Goal: Task Accomplishment & Management: Use online tool/utility

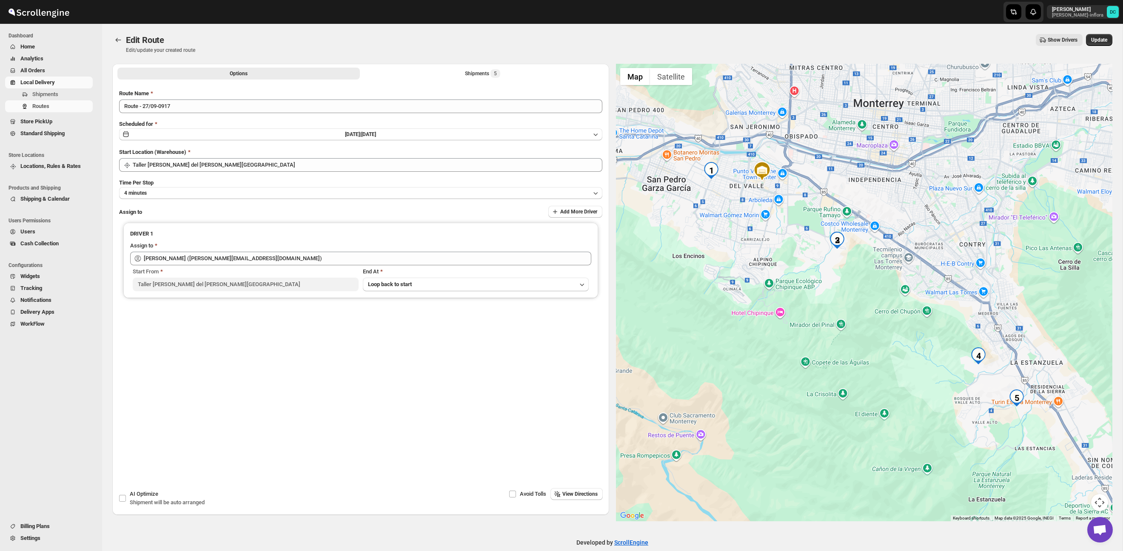
click at [45, 67] on span "All Orders" at bounding box center [32, 70] width 25 height 6
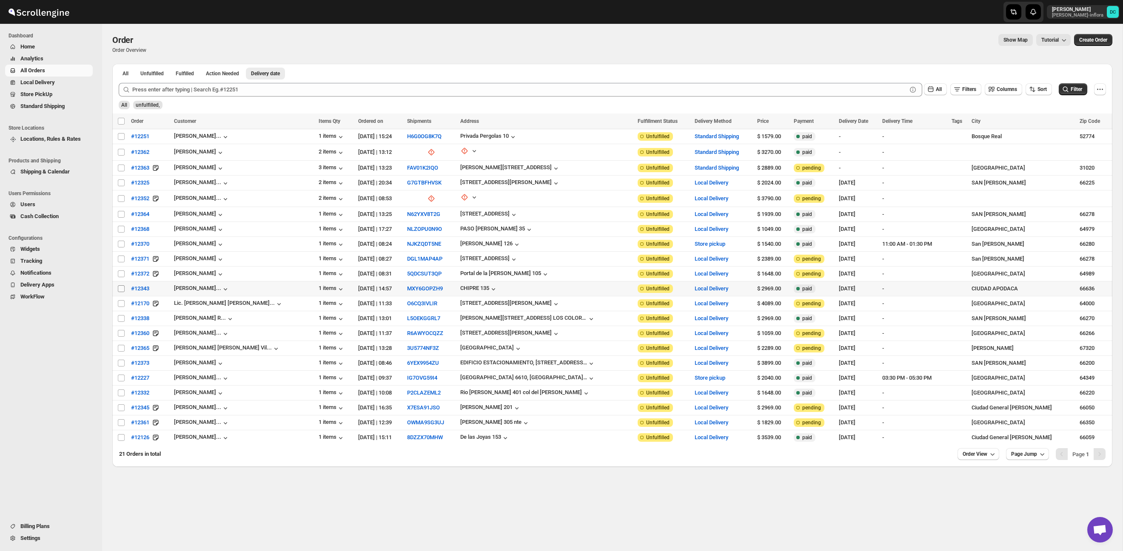
click at [119, 288] on input "Select order" at bounding box center [121, 288] width 7 height 7
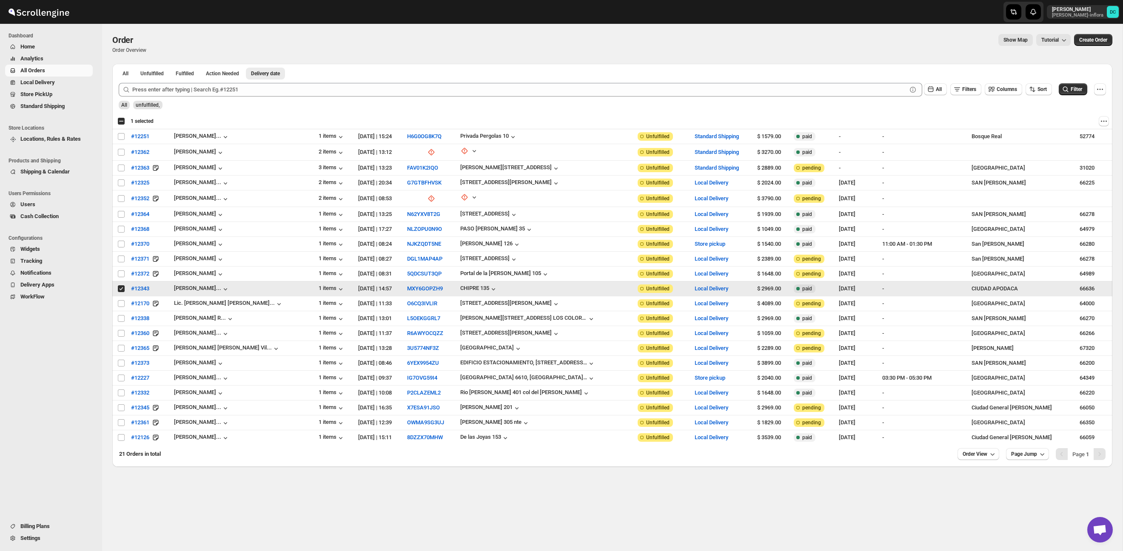
drag, startPoint x: 122, startPoint y: 290, endPoint x: 125, endPoint y: 310, distance: 20.8
click at [122, 290] on input "Select order" at bounding box center [121, 288] width 7 height 7
checkbox input "false"
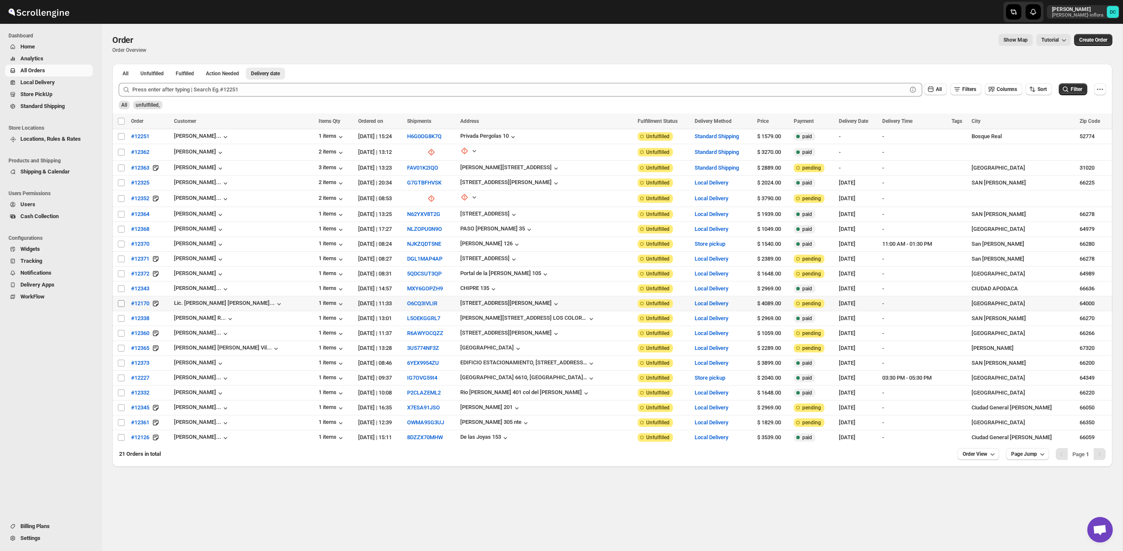
click at [122, 302] on input "Select order" at bounding box center [121, 303] width 7 height 7
checkbox input "true"
click at [122, 316] on input "Select order" at bounding box center [121, 318] width 7 height 7
checkbox input "true"
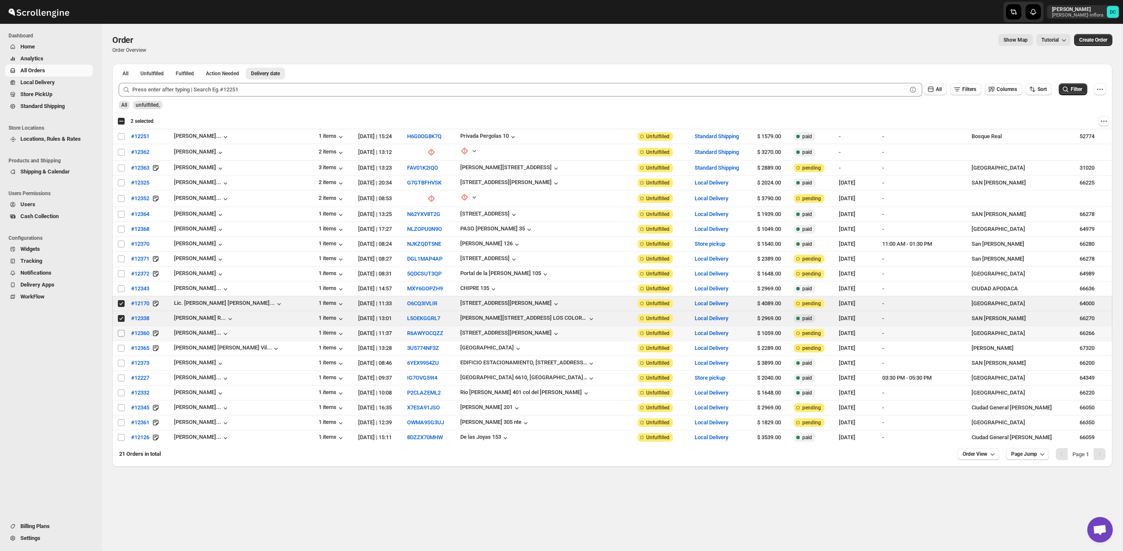
click at [121, 334] on input "Select order" at bounding box center [121, 333] width 7 height 7
checkbox input "true"
click at [120, 346] on input "Select order" at bounding box center [121, 348] width 7 height 7
checkbox input "true"
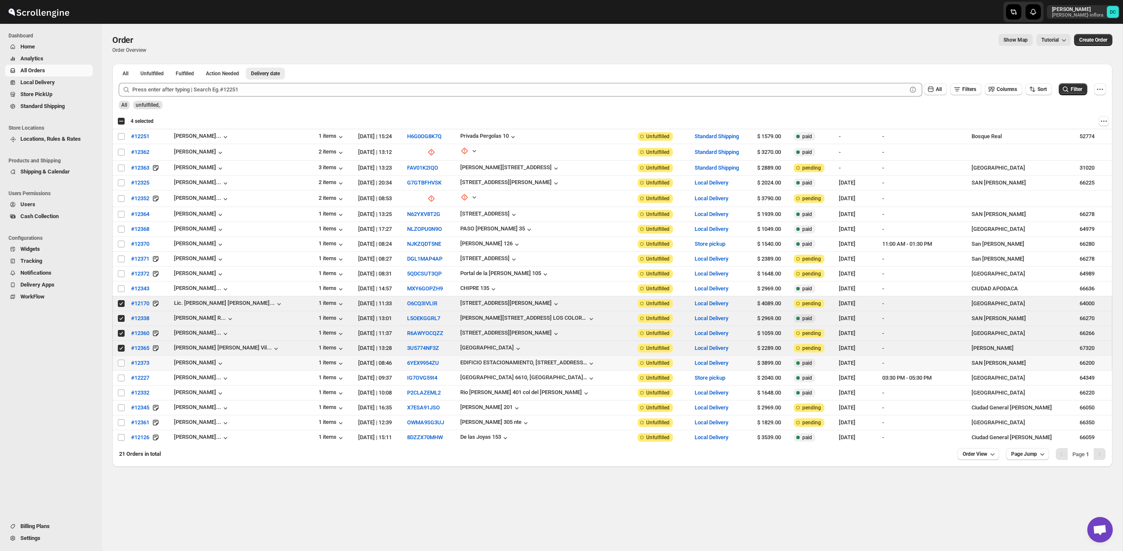
click at [117, 358] on td "Select order" at bounding box center [120, 363] width 16 height 15
checkbox input "true"
drag, startPoint x: 121, startPoint y: 304, endPoint x: 121, endPoint y: 315, distance: 11.5
click at [121, 304] on input "Select order" at bounding box center [121, 303] width 7 height 7
checkbox input "false"
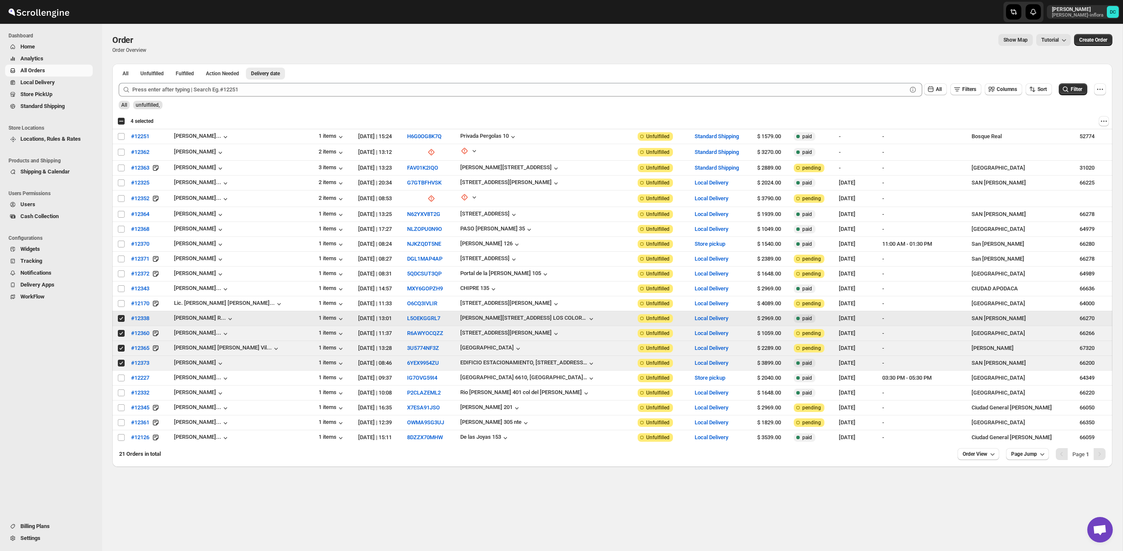
drag, startPoint x: 120, startPoint y: 319, endPoint x: 120, endPoint y: 330, distance: 11.9
click at [120, 320] on input "Select order" at bounding box center [121, 318] width 7 height 7
checkbox input "false"
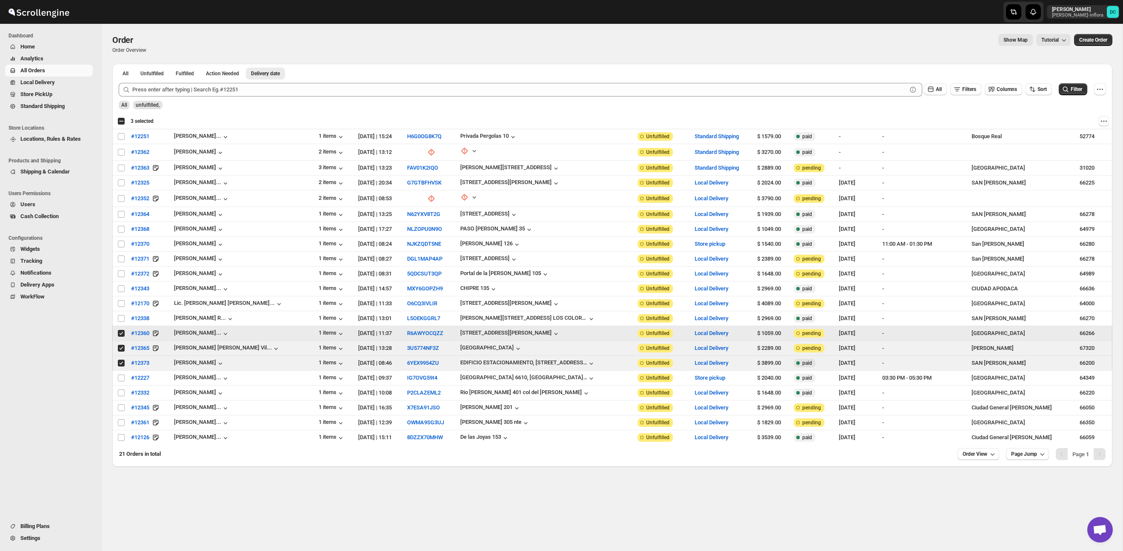
drag, startPoint x: 120, startPoint y: 331, endPoint x: 121, endPoint y: 339, distance: 8.5
click at [121, 331] on input "Select order" at bounding box center [121, 333] width 7 height 7
checkbox input "false"
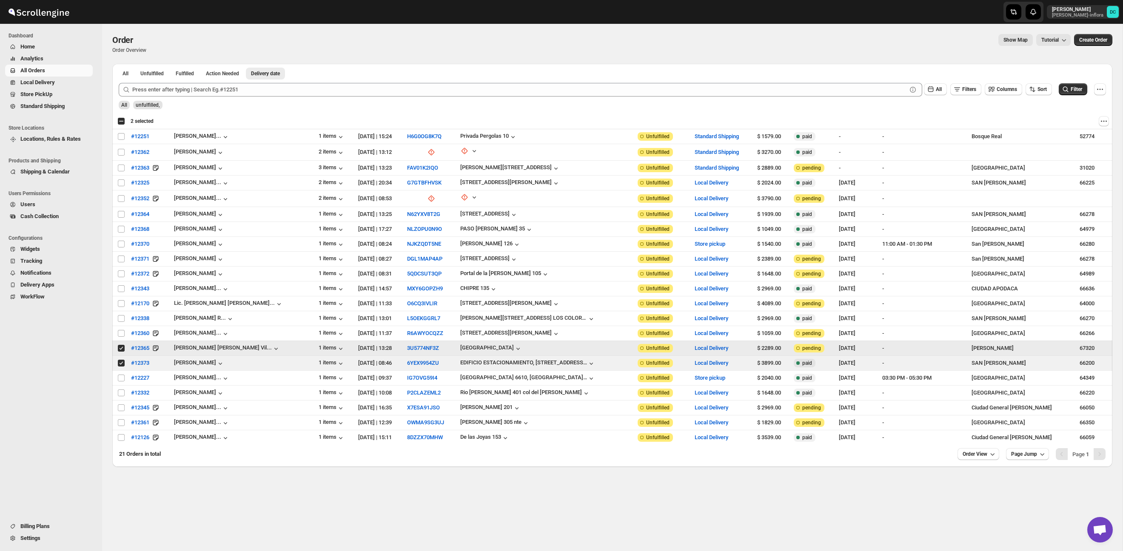
drag, startPoint x: 121, startPoint y: 349, endPoint x: 121, endPoint y: 365, distance: 16.6
click at [121, 350] on input "Select order" at bounding box center [121, 348] width 7 height 7
checkbox input "false"
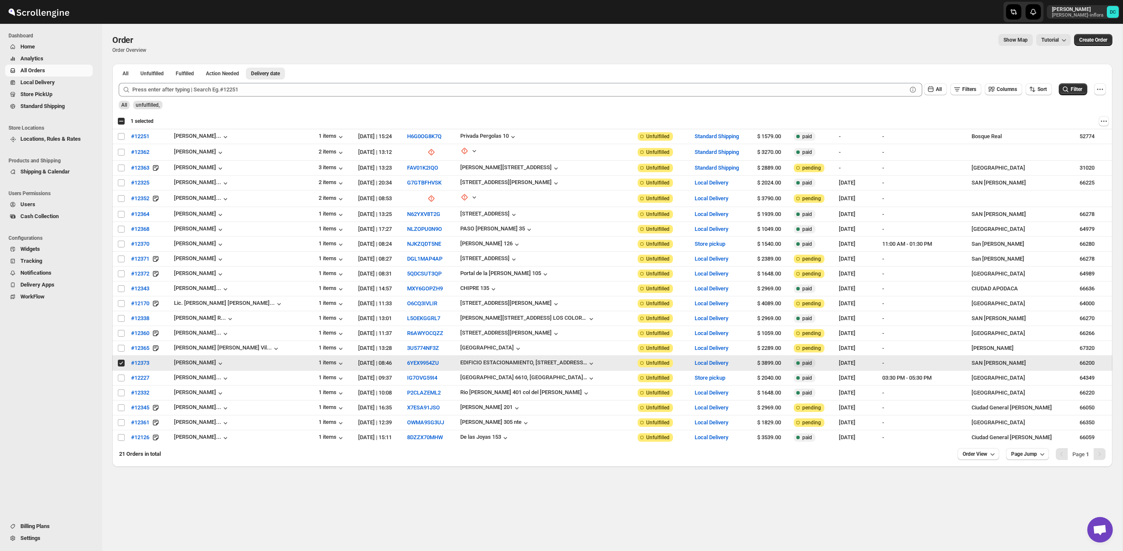
click at [121, 367] on td "Select order" at bounding box center [120, 363] width 16 height 15
checkbox input "false"
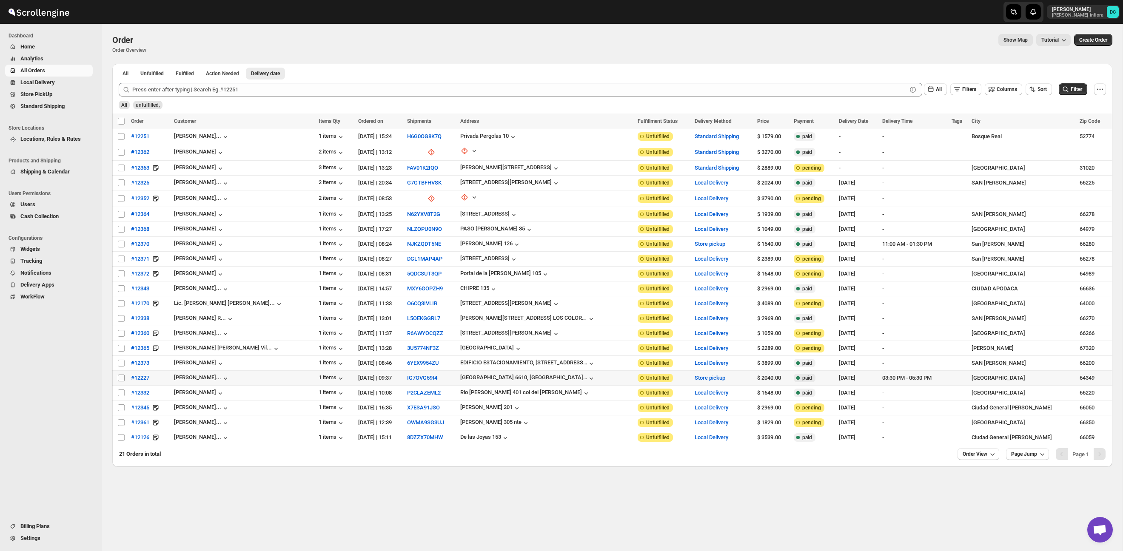
click at [123, 378] on input "Select order" at bounding box center [121, 378] width 7 height 7
checkbox input "true"
click at [122, 388] on td "Select order" at bounding box center [120, 393] width 16 height 15
checkbox input "true"
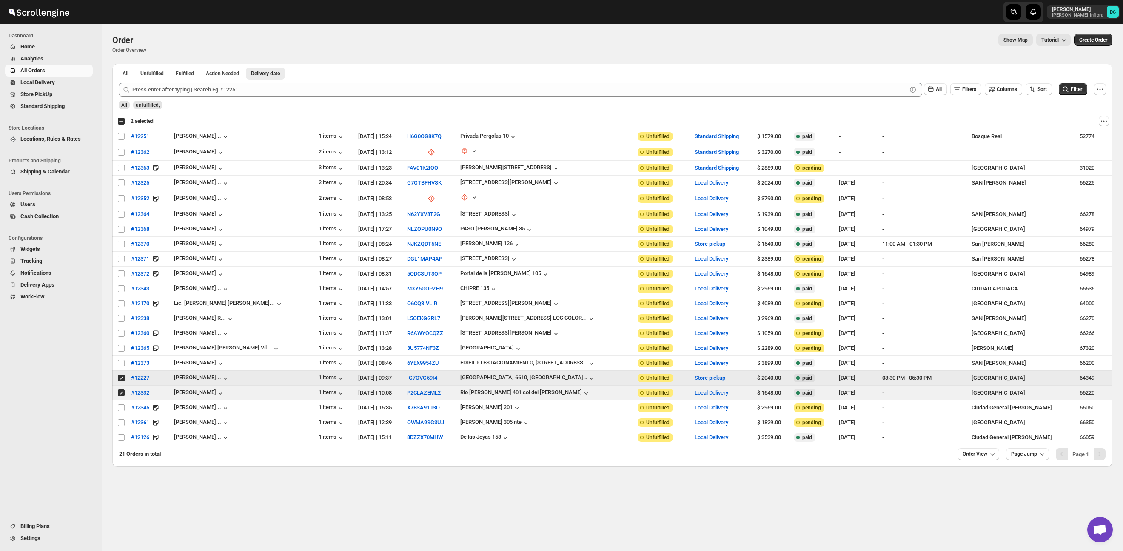
click at [122, 377] on input "Select order" at bounding box center [121, 378] width 7 height 7
checkbox input "false"
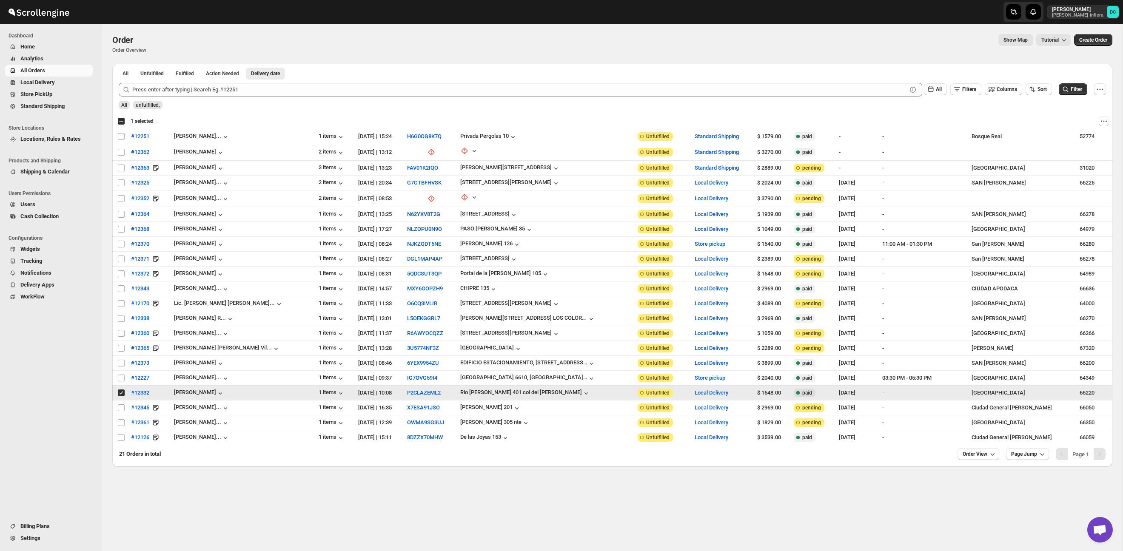
click at [120, 395] on input "Select order" at bounding box center [121, 393] width 7 height 7
checkbox input "false"
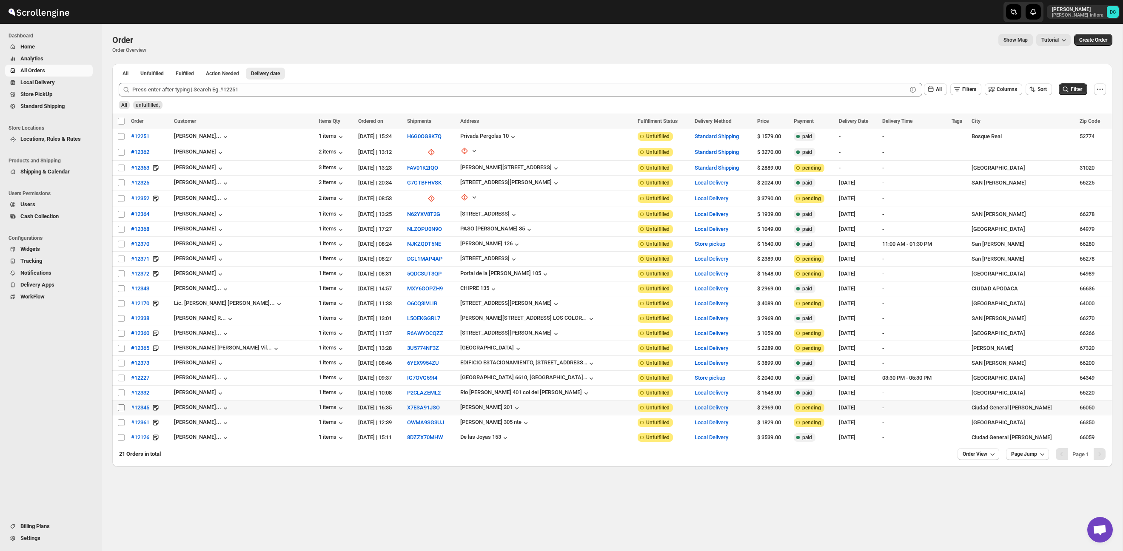
click at [120, 409] on input "Select order" at bounding box center [121, 407] width 7 height 7
checkbox input "true"
click at [119, 424] on input "Select order" at bounding box center [121, 422] width 7 height 7
checkbox input "true"
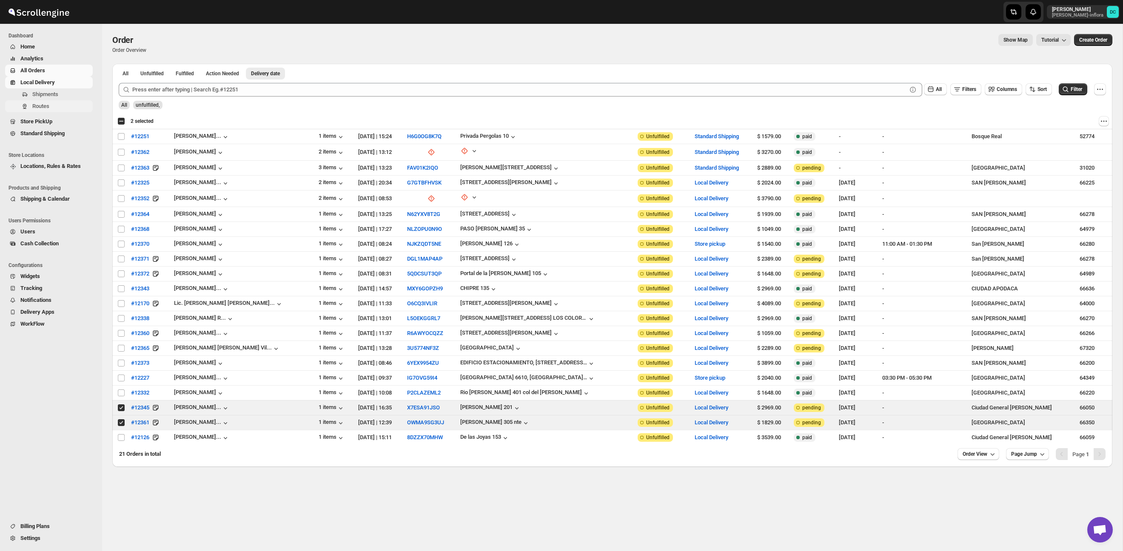
click at [60, 103] on span "Routes" at bounding box center [61, 106] width 59 height 9
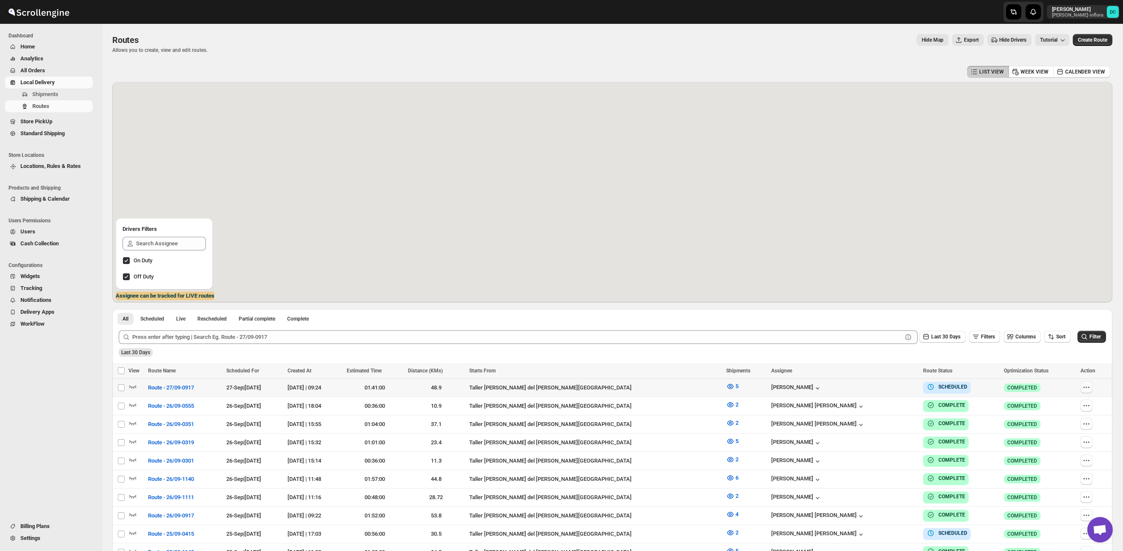
click at [1082, 384] on icon "button" at bounding box center [1086, 387] width 9 height 9
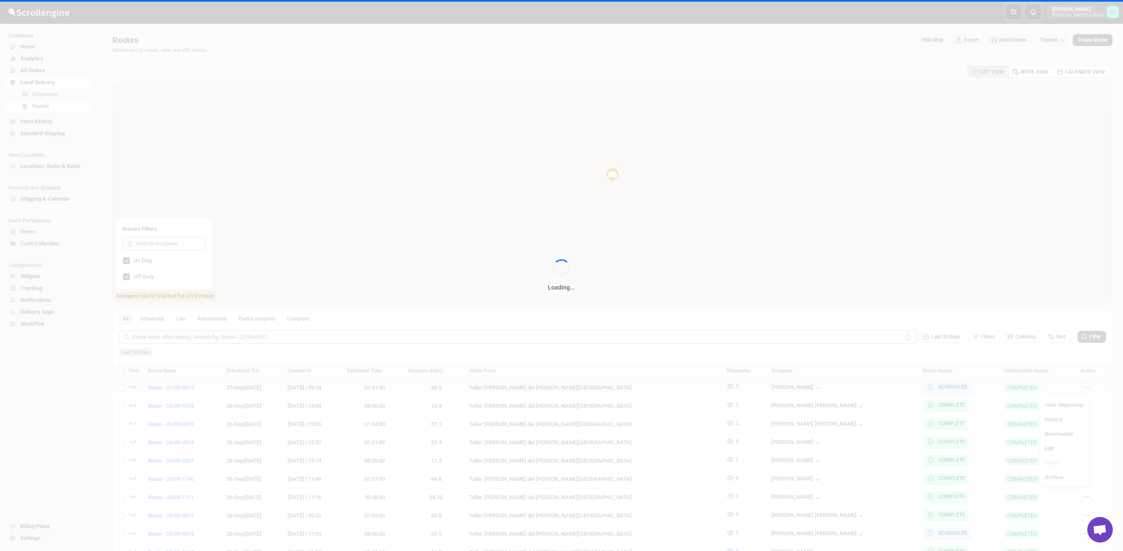
checkbox input "false"
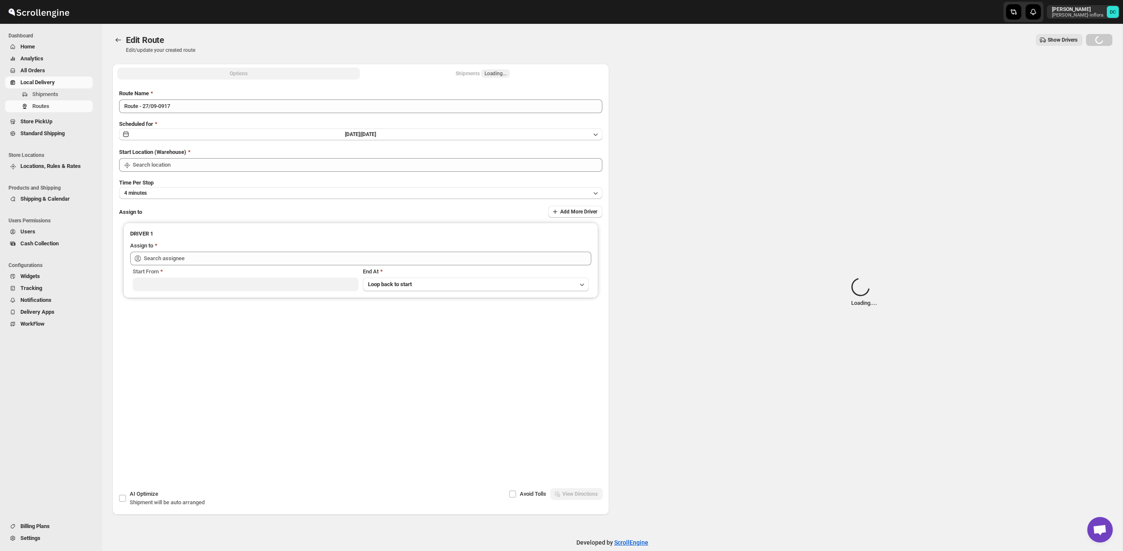
type input "Taller [PERSON_NAME] del [PERSON_NAME][GEOGRAPHIC_DATA]"
type input "[PERSON_NAME] ([PERSON_NAME][EMAIL_ADDRESS][DOMAIN_NAME])"
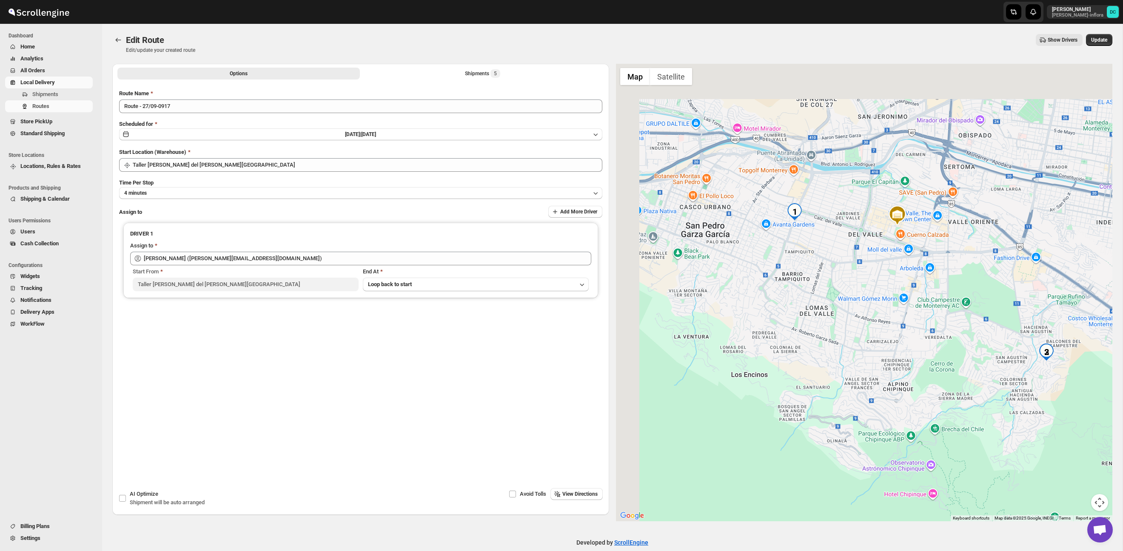
drag, startPoint x: 935, startPoint y: 267, endPoint x: 840, endPoint y: 248, distance: 96.6
click at [943, 279] on div at bounding box center [864, 293] width 497 height 458
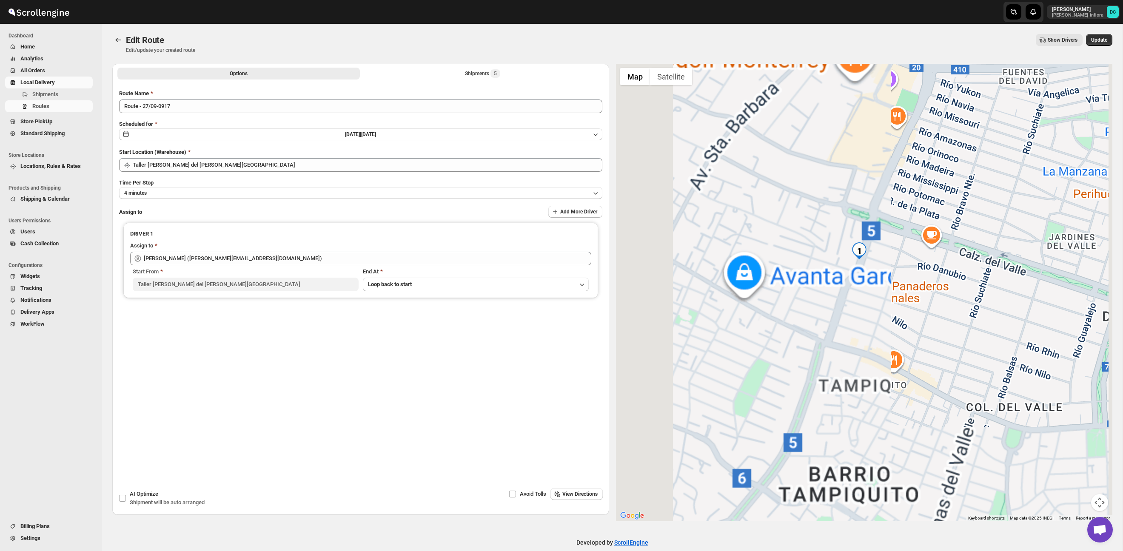
drag, startPoint x: 869, startPoint y: 276, endPoint x: 859, endPoint y: 273, distance: 10.5
click at [859, 273] on div at bounding box center [864, 293] width 497 height 458
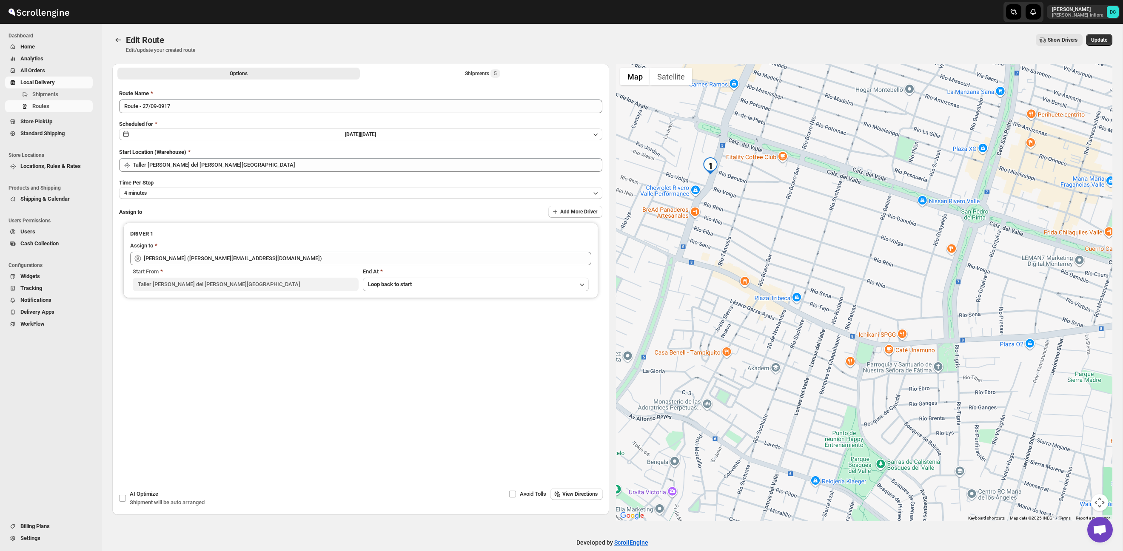
drag, startPoint x: 997, startPoint y: 359, endPoint x: 858, endPoint y: 326, distance: 143.0
click at [926, 366] on div at bounding box center [864, 293] width 497 height 458
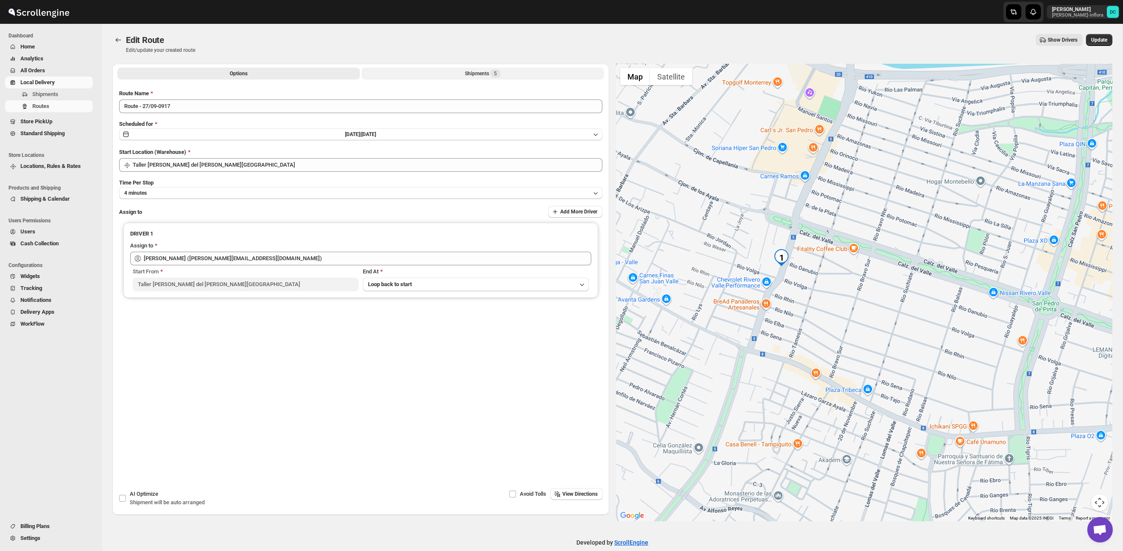
click at [490, 79] on div "Options Shipments 5 More views Options Shipments 5 More views" at bounding box center [360, 73] width 497 height 19
drag, startPoint x: 487, startPoint y: 75, endPoint x: 494, endPoint y: 82, distance: 9.6
click at [487, 75] on div "Shipments 5" at bounding box center [482, 73] width 35 height 9
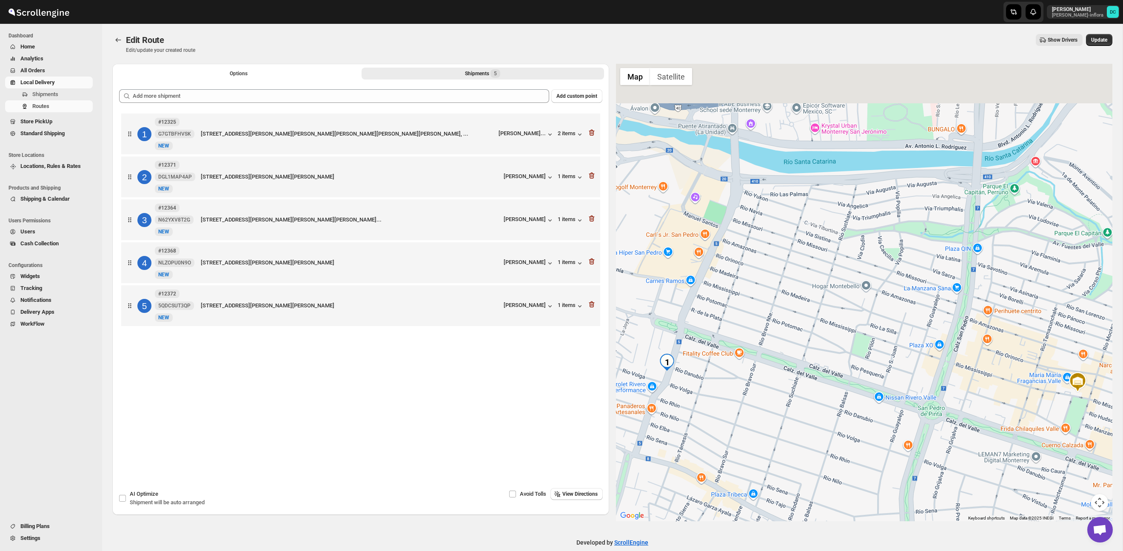
drag, startPoint x: 713, startPoint y: 232, endPoint x: 944, endPoint y: 347, distance: 257.9
click at [969, 351] on div at bounding box center [864, 293] width 497 height 458
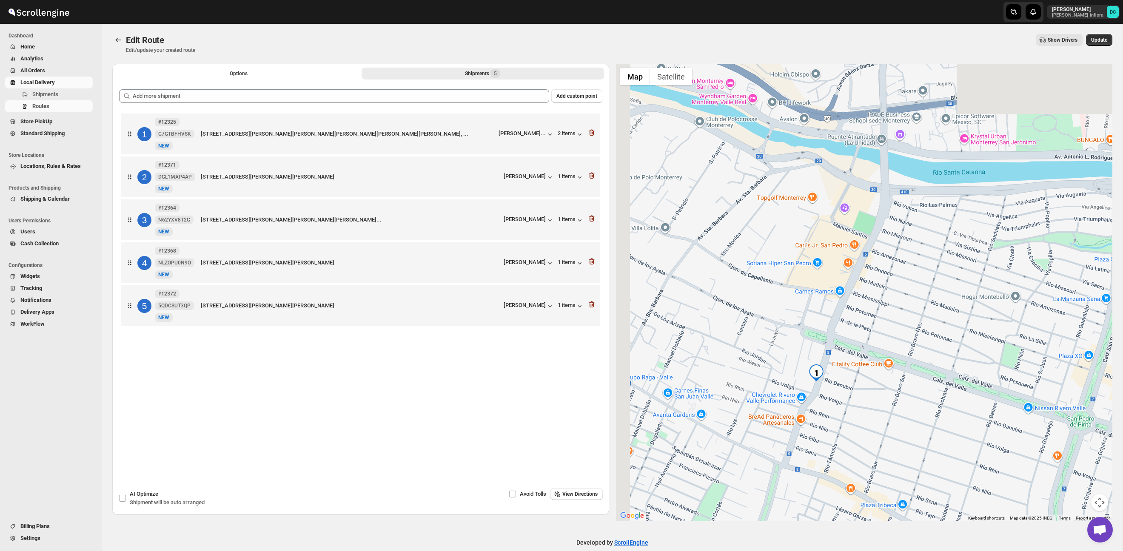
drag, startPoint x: 867, startPoint y: 330, endPoint x: 867, endPoint y: 370, distance: 40.0
click at [905, 318] on div at bounding box center [864, 293] width 497 height 458
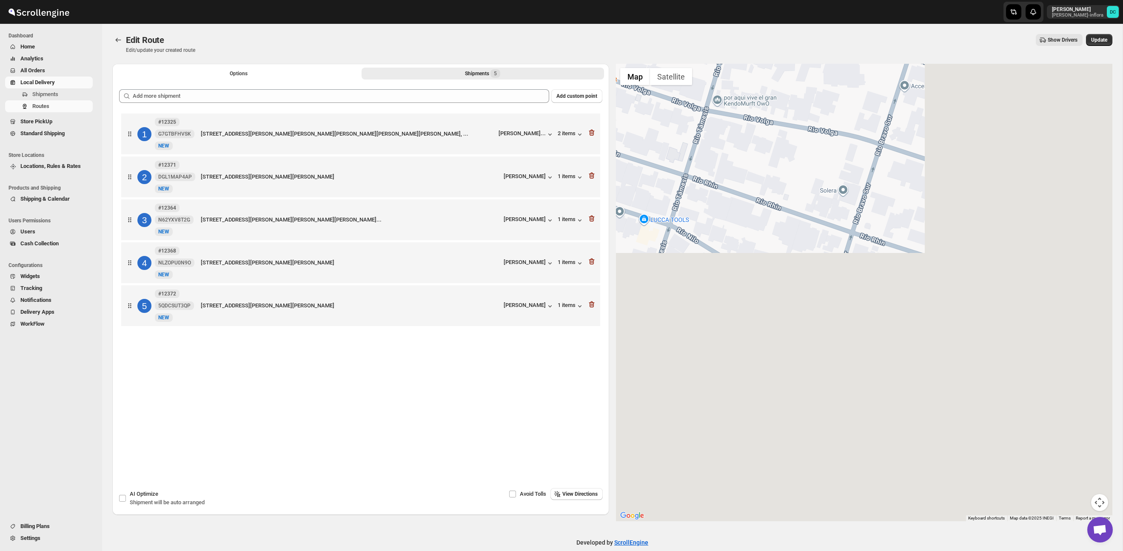
drag, startPoint x: 925, startPoint y: 354, endPoint x: 729, endPoint y: 151, distance: 281.8
click at [718, 141] on div at bounding box center [864, 293] width 497 height 458
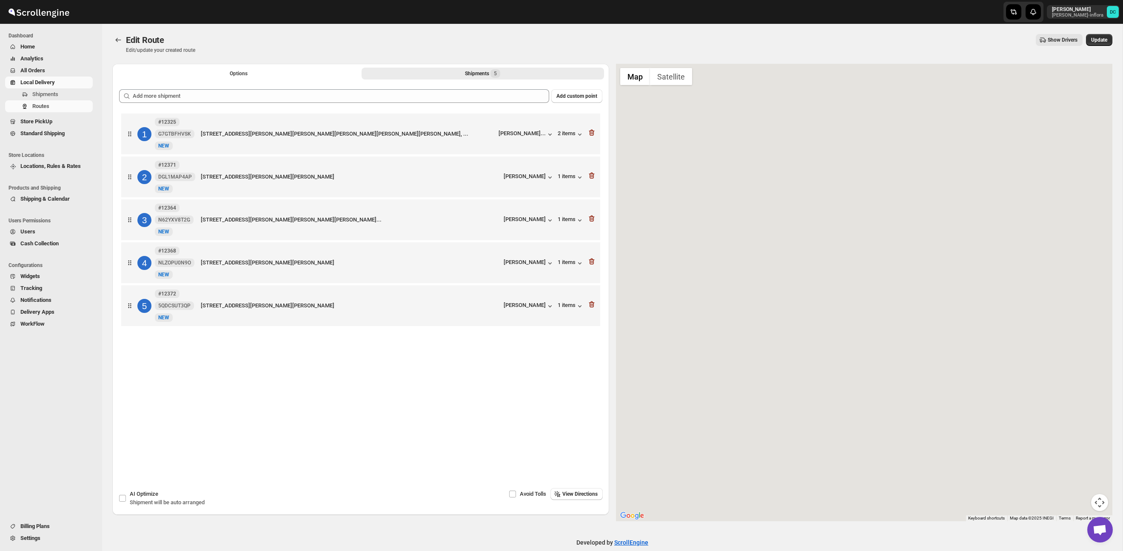
drag, startPoint x: 879, startPoint y: 298, endPoint x: 917, endPoint y: 356, distance: 70.3
click at [744, 193] on div at bounding box center [864, 293] width 497 height 458
click at [839, 278] on div at bounding box center [864, 293] width 497 height 458
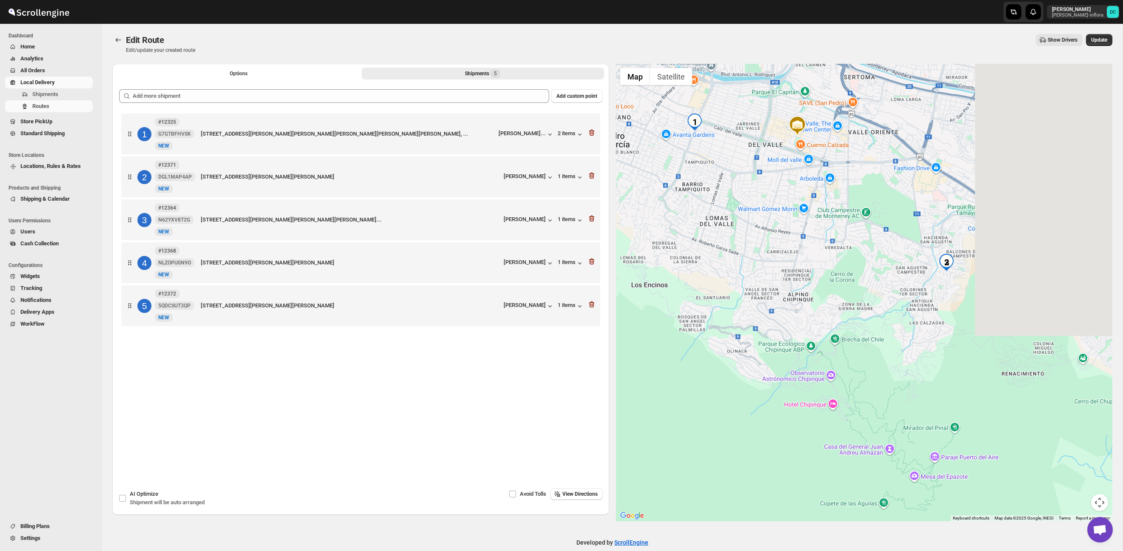
drag, startPoint x: 941, startPoint y: 364, endPoint x: 972, endPoint y: 332, distance: 45.1
click at [792, 257] on div at bounding box center [864, 293] width 497 height 458
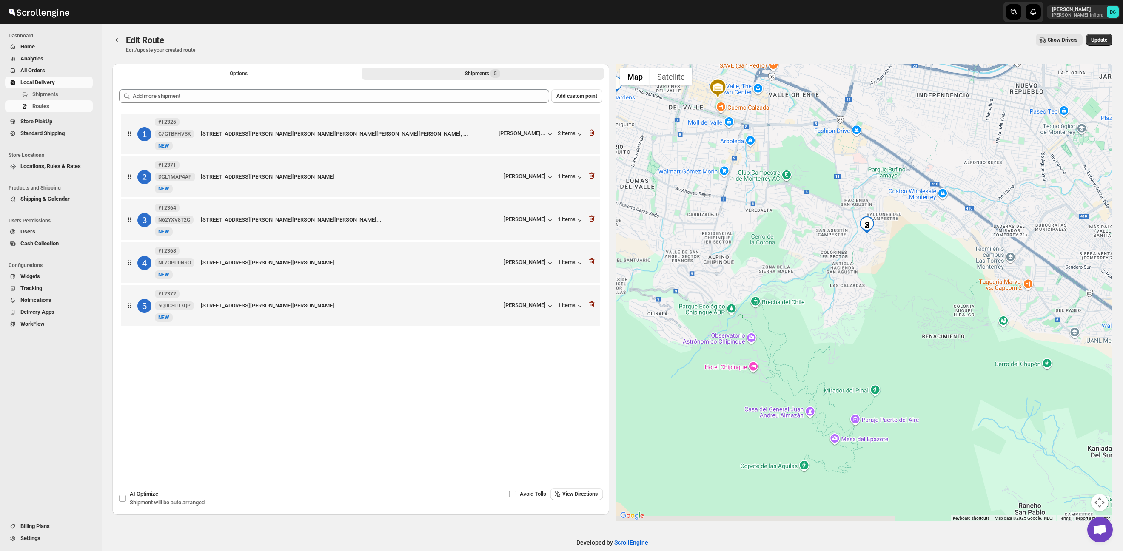
drag, startPoint x: 964, startPoint y: 328, endPoint x: 866, endPoint y: 261, distance: 118.4
click at [920, 311] on div at bounding box center [864, 293] width 497 height 458
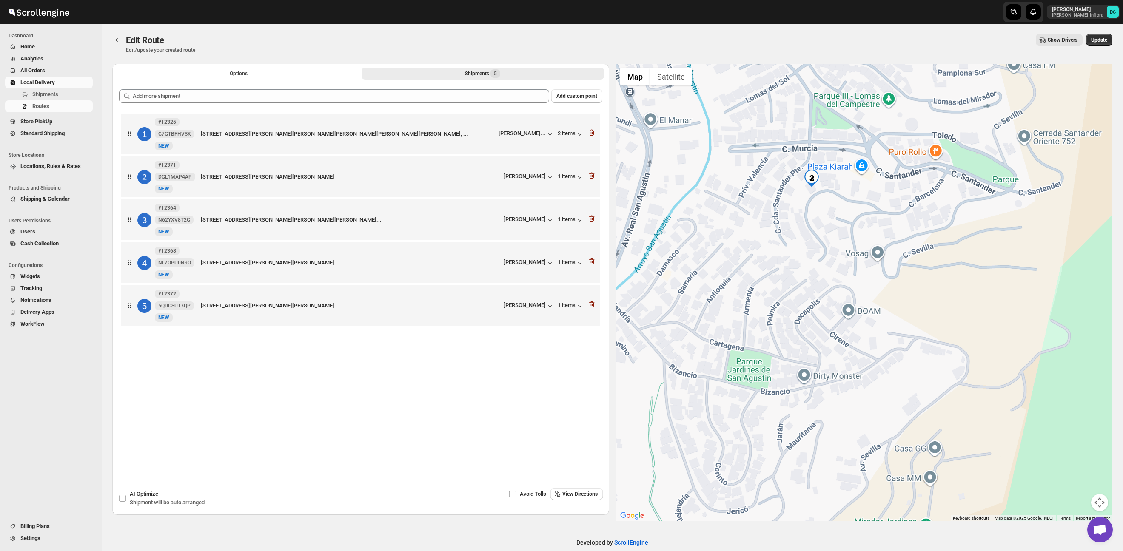
scroll to position [5, 0]
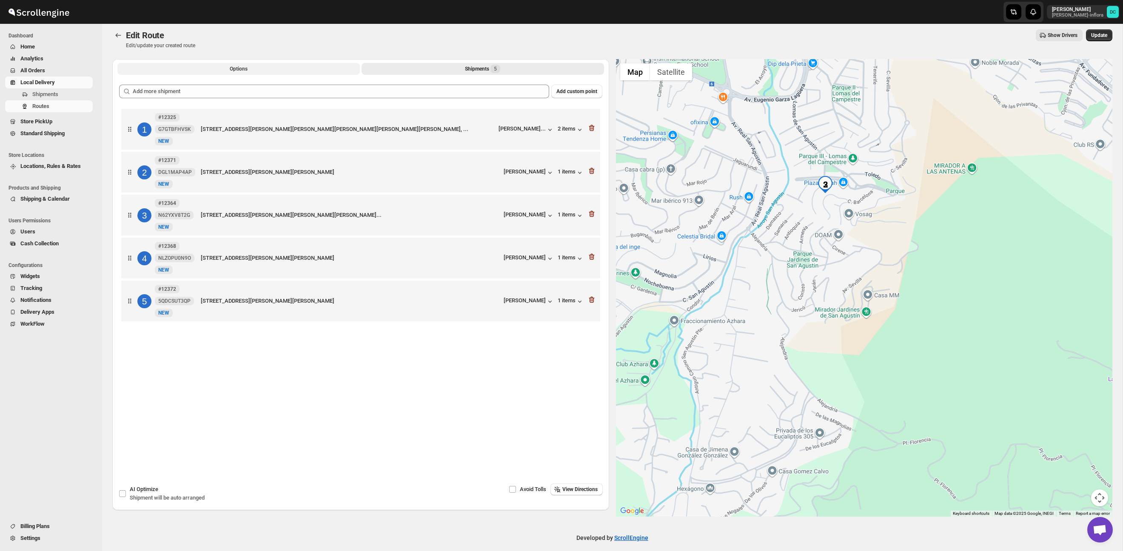
click at [285, 68] on button "Options" at bounding box center [238, 69] width 242 height 12
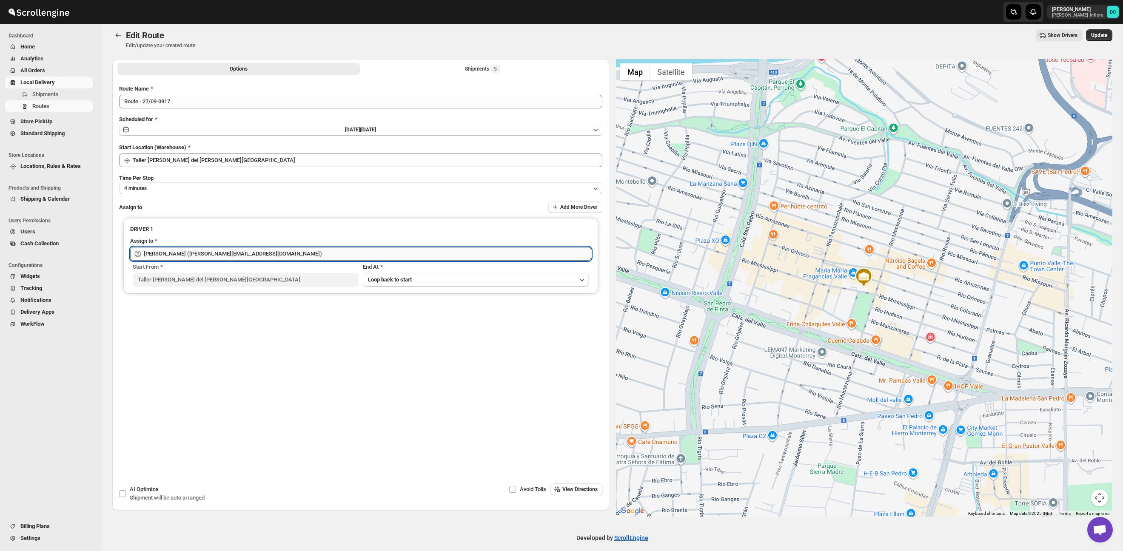
click at [225, 248] on input "[PERSON_NAME] ([PERSON_NAME][EMAIL_ADDRESS][DOMAIN_NAME])" at bounding box center [367, 254] width 447 height 14
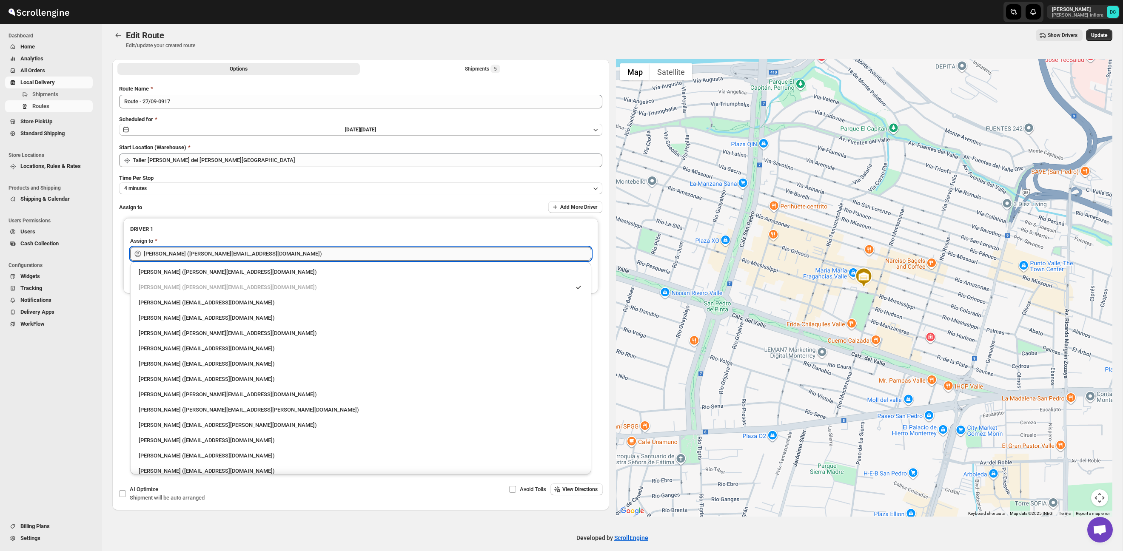
click at [225, 248] on input "[PERSON_NAME] ([PERSON_NAME][EMAIL_ADDRESS][DOMAIN_NAME])" at bounding box center [367, 254] width 447 height 14
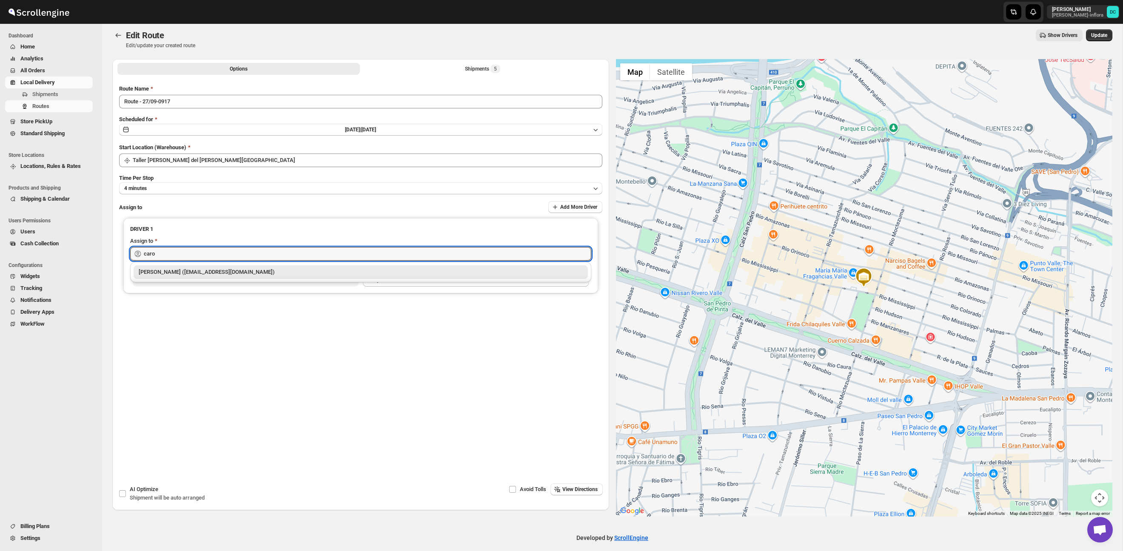
drag, startPoint x: 224, startPoint y: 273, endPoint x: 350, endPoint y: 222, distance: 136.8
click at [224, 273] on div "[PERSON_NAME] ([EMAIL_ADDRESS][DOMAIN_NAME])" at bounding box center [361, 272] width 444 height 9
type input "[PERSON_NAME] ([EMAIL_ADDRESS][DOMAIN_NAME])"
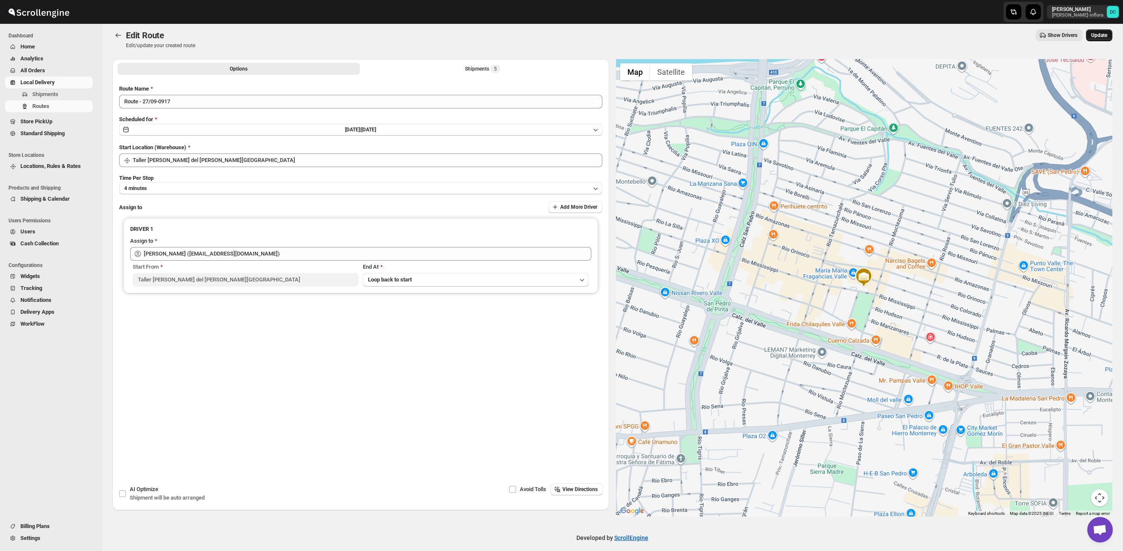
click at [1092, 36] on span "Update" at bounding box center [1099, 35] width 16 height 7
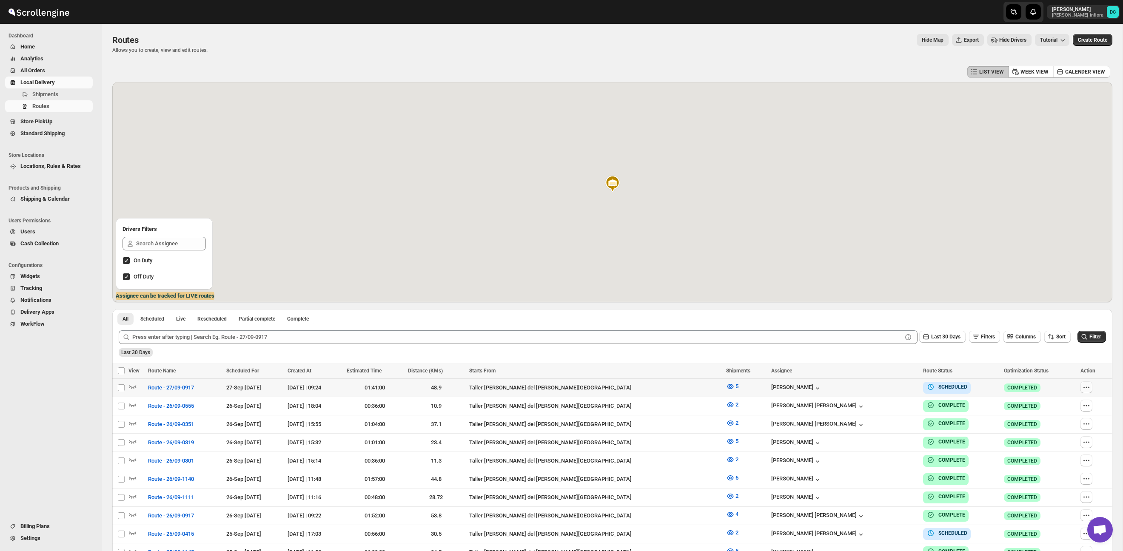
click at [1088, 388] on button "button" at bounding box center [1086, 388] width 12 height 12
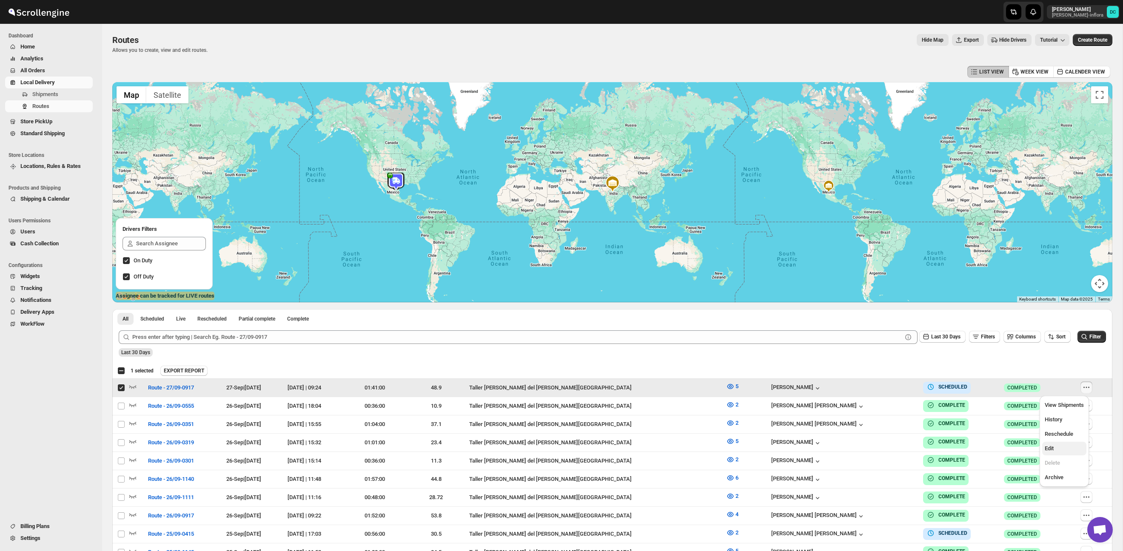
click at [1066, 450] on span "Edit" at bounding box center [1064, 448] width 39 height 9
checkbox input "false"
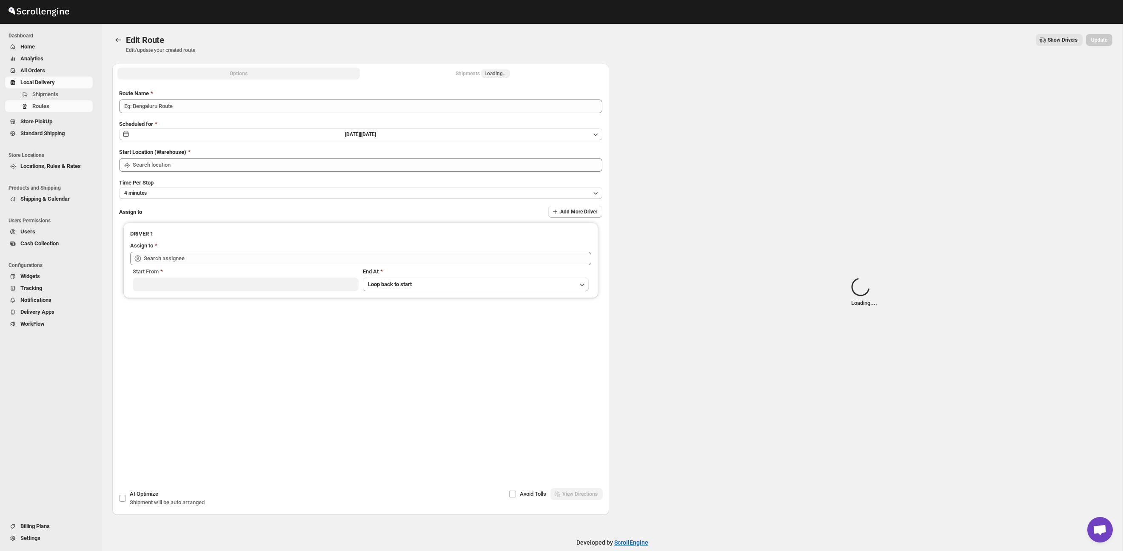
type input "Route - 27/09-0917"
type input "Taller [PERSON_NAME] del [PERSON_NAME][GEOGRAPHIC_DATA]"
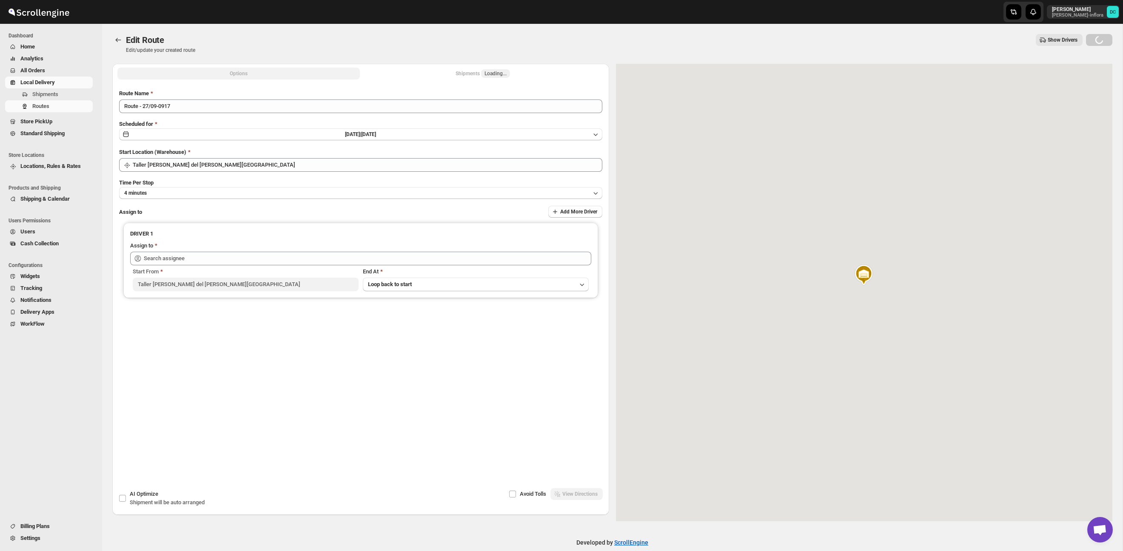
type input "[PERSON_NAME] ([EMAIL_ADDRESS][DOMAIN_NAME])"
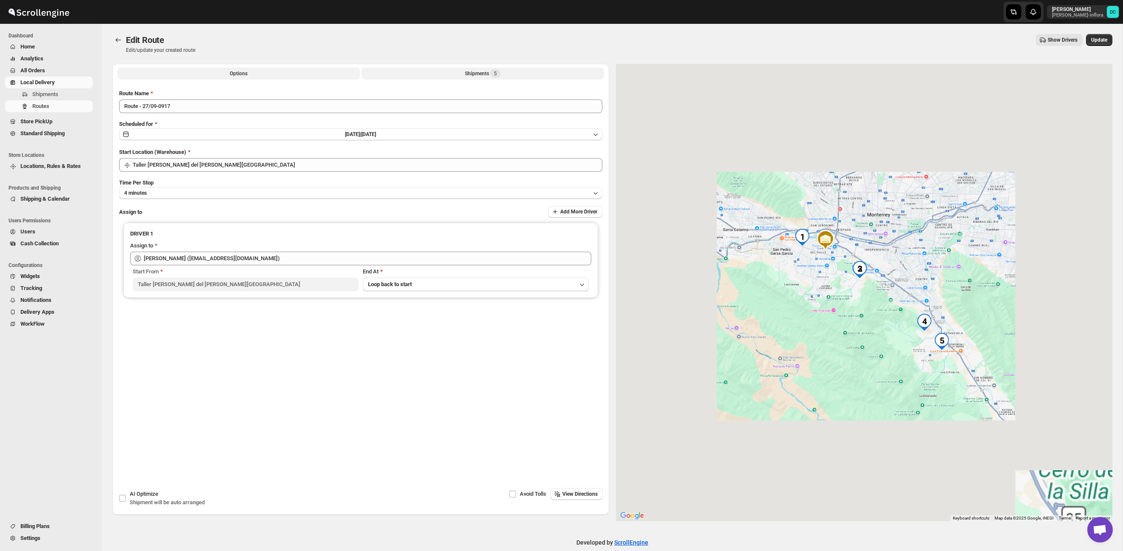
click at [476, 76] on div "Shipments 5" at bounding box center [482, 73] width 35 height 9
